Goal: Task Accomplishment & Management: Complete application form

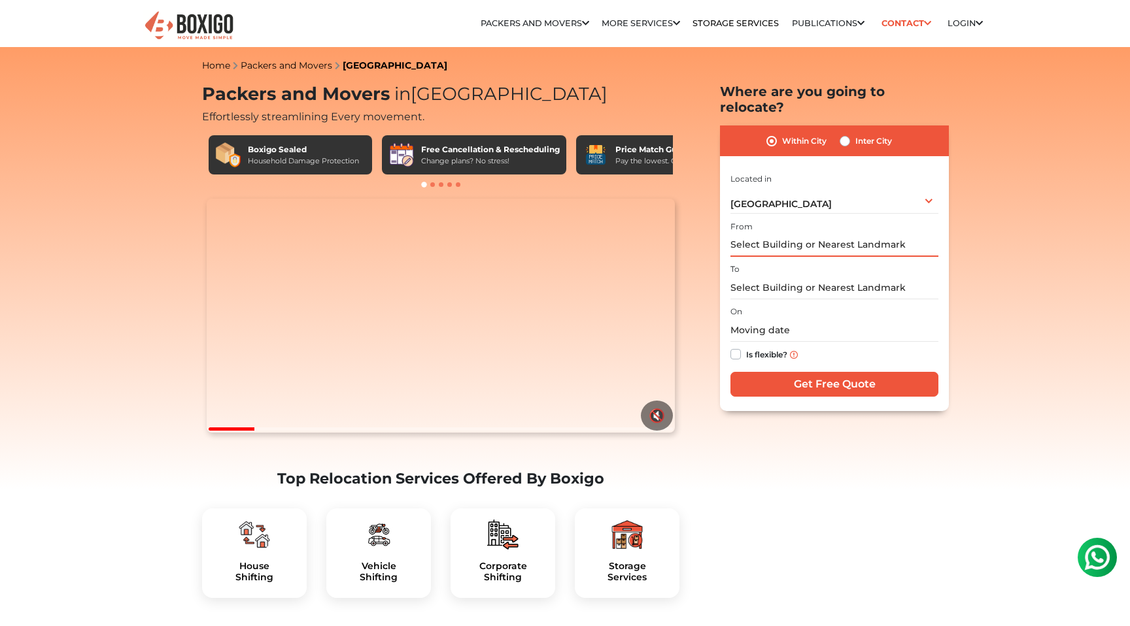
click at [752, 234] on input "text" at bounding box center [834, 245] width 208 height 23
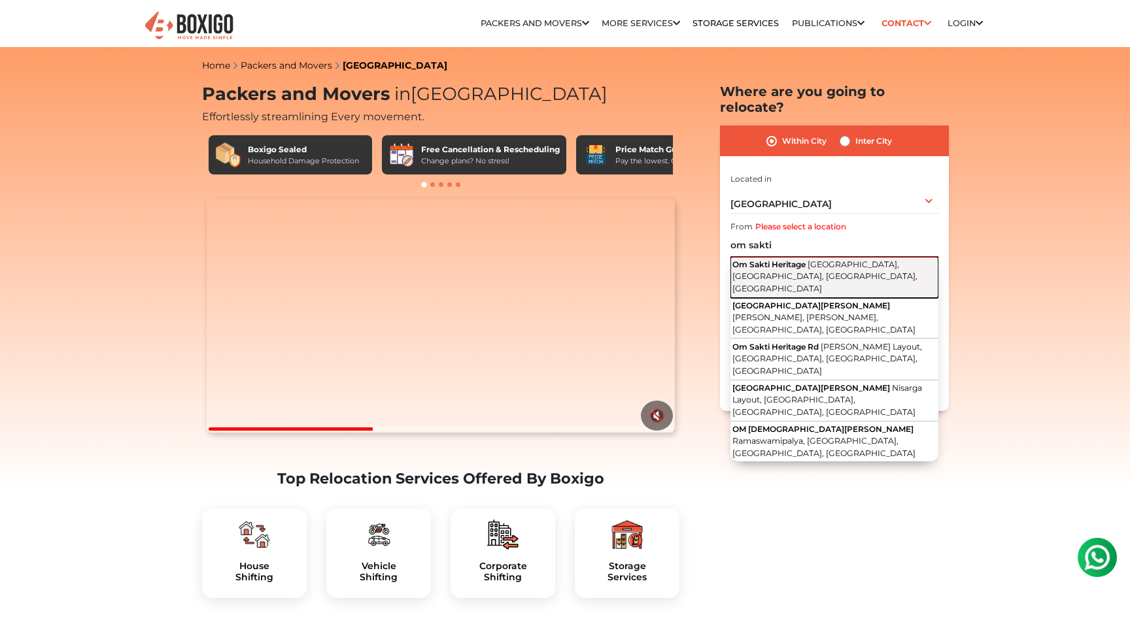
click at [794, 260] on span "[GEOGRAPHIC_DATA], [GEOGRAPHIC_DATA], [GEOGRAPHIC_DATA], [GEOGRAPHIC_DATA]" at bounding box center [824, 277] width 185 height 34
type input "Om Sakti Heritage, [GEOGRAPHIC_DATA], [GEOGRAPHIC_DATA], [GEOGRAPHIC_DATA], [GE…"
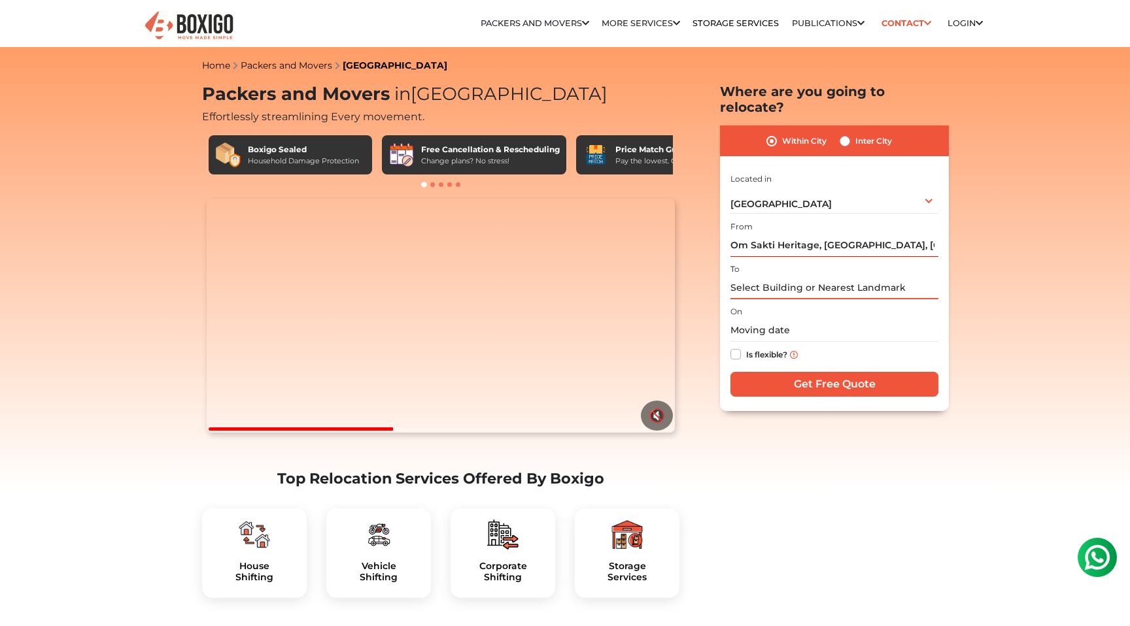
click at [762, 277] on input "text" at bounding box center [834, 288] width 208 height 23
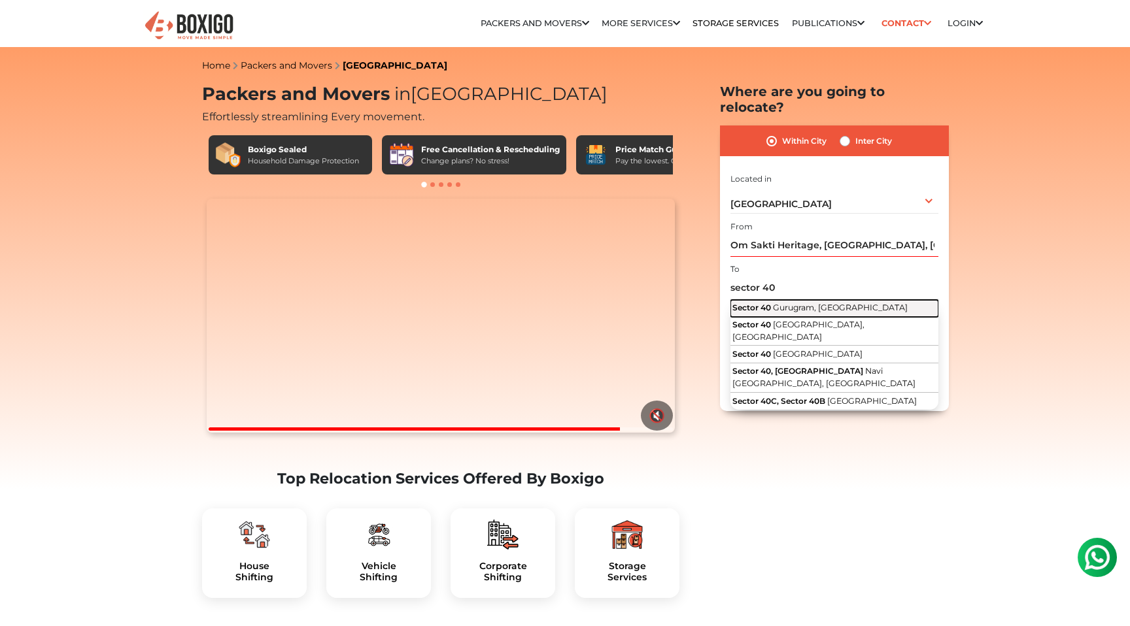
click at [776, 303] on span "Gurugram, [GEOGRAPHIC_DATA]" at bounding box center [840, 308] width 135 height 10
type input "[GEOGRAPHIC_DATA], [GEOGRAPHIC_DATA]"
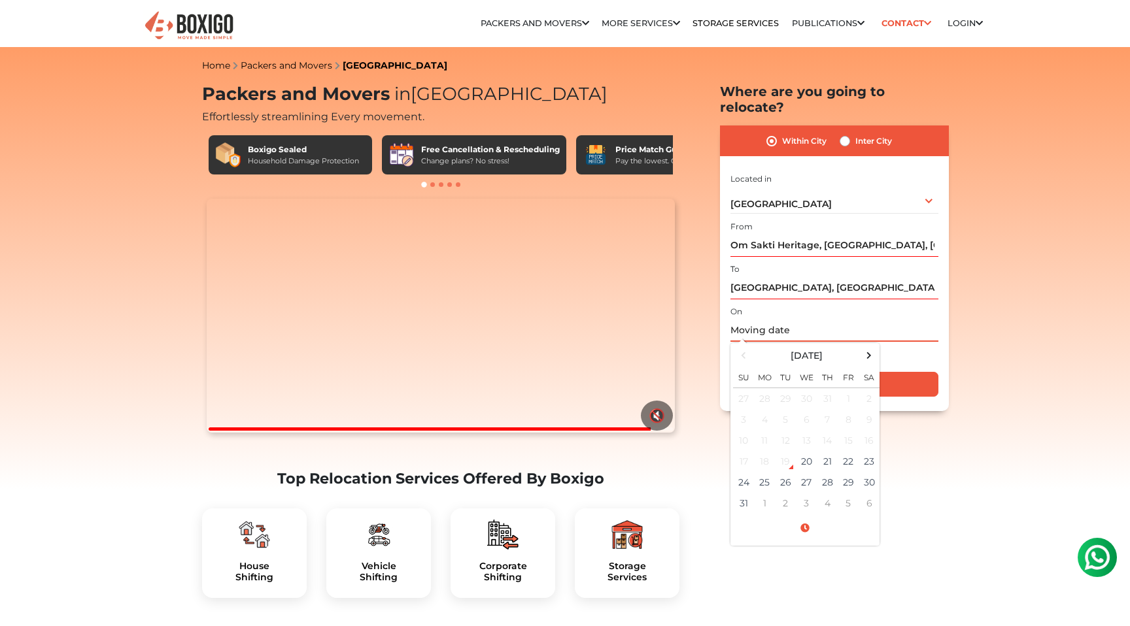
click at [766, 319] on input "text" at bounding box center [834, 330] width 208 height 23
click at [802, 451] on td "20" at bounding box center [806, 461] width 21 height 21
type input "[DATE] 2:46 PM"
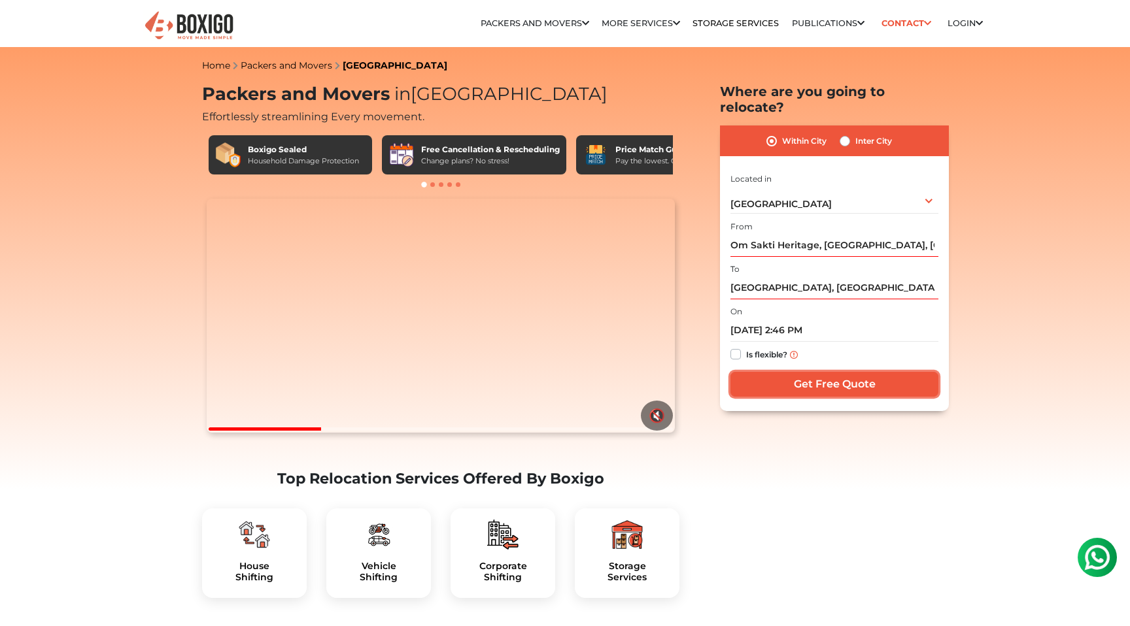
click at [803, 372] on input "Get Free Quote" at bounding box center [834, 384] width 208 height 25
